Goal: Check status: Check status

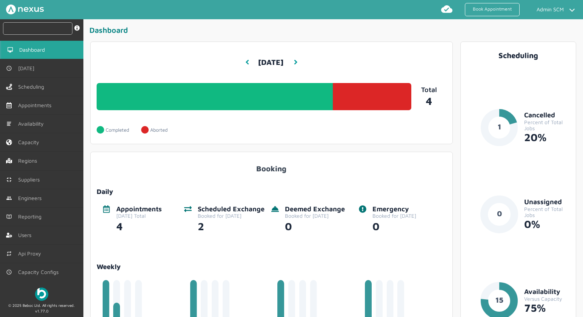
click at [29, 32] on input "text" at bounding box center [37, 28] width 69 height 12
paste input "RUE/114882"
type input "RUE/114882"
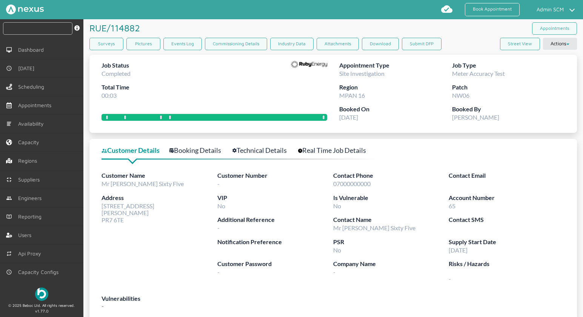
scroll to position [4, 0]
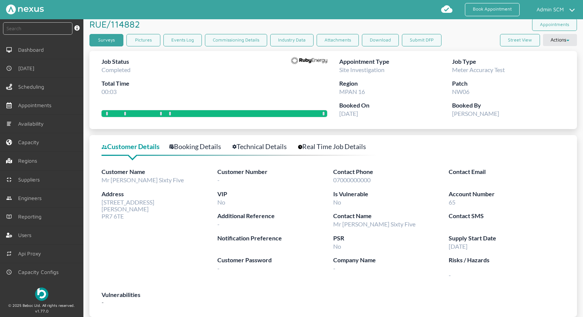
click at [114, 40] on link "Surveys" at bounding box center [106, 40] width 34 height 12
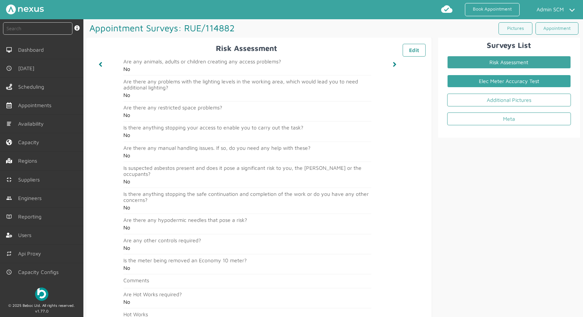
click at [485, 75] on link "Elec Meter Accuracy Test" at bounding box center [509, 81] width 124 height 13
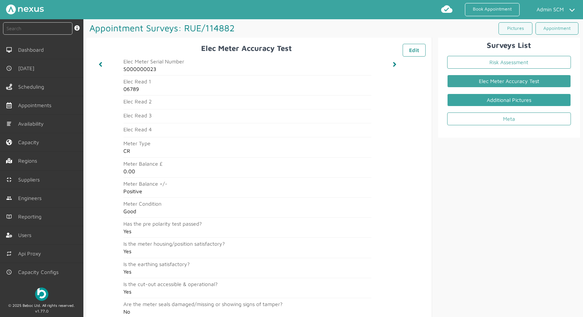
click at [526, 103] on link "Additional Pictures" at bounding box center [509, 100] width 124 height 13
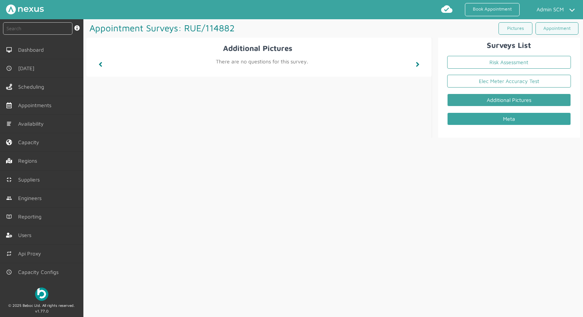
click at [498, 121] on link "Meta" at bounding box center [509, 119] width 124 height 13
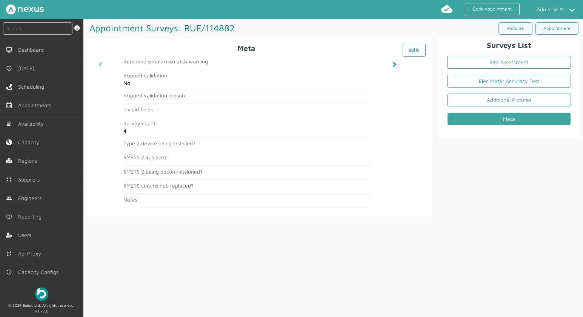
click at [99, 62] on icon at bounding box center [101, 64] width 4 height 5
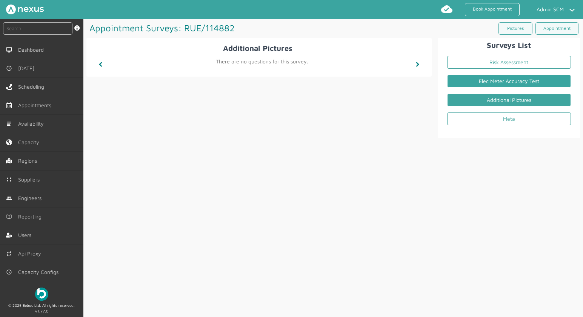
click at [478, 78] on link "Elec Meter Accuracy Test" at bounding box center [509, 81] width 124 height 13
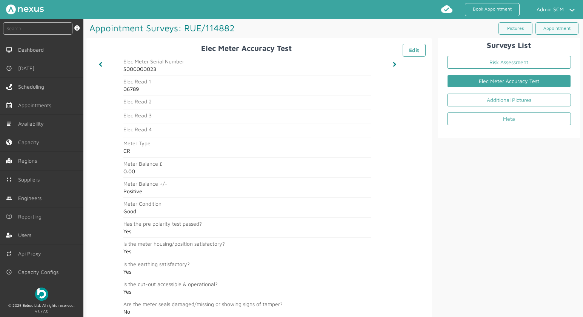
drag, startPoint x: 504, startPoint y: 58, endPoint x: 512, endPoint y: 44, distance: 16.3
click at [504, 58] on link "Risk Assessment" at bounding box center [509, 62] width 124 height 13
